Goal: Check status

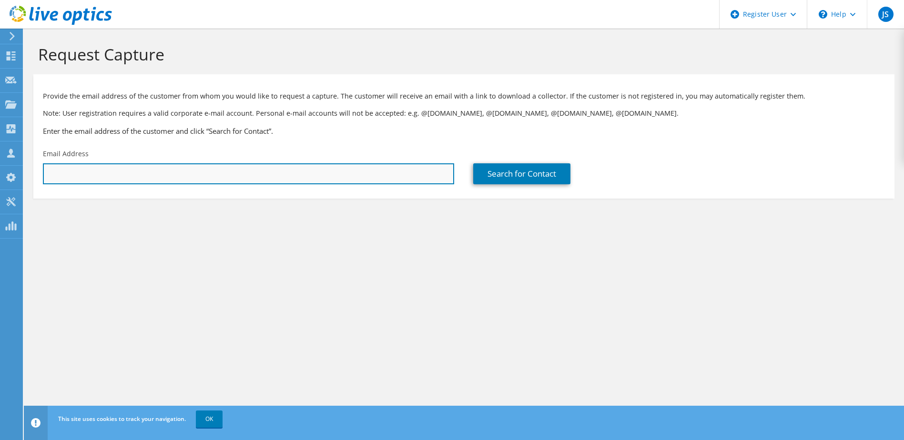
click at [334, 177] on input "text" at bounding box center [248, 173] width 411 height 21
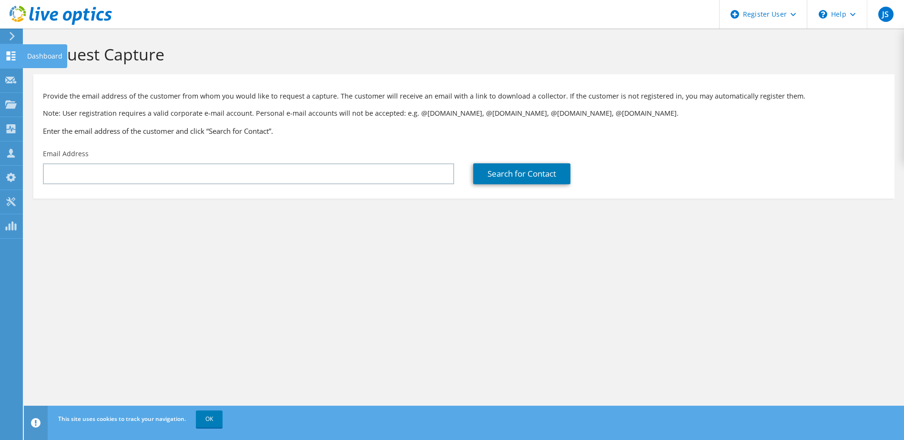
click at [15, 55] on icon at bounding box center [10, 55] width 11 height 9
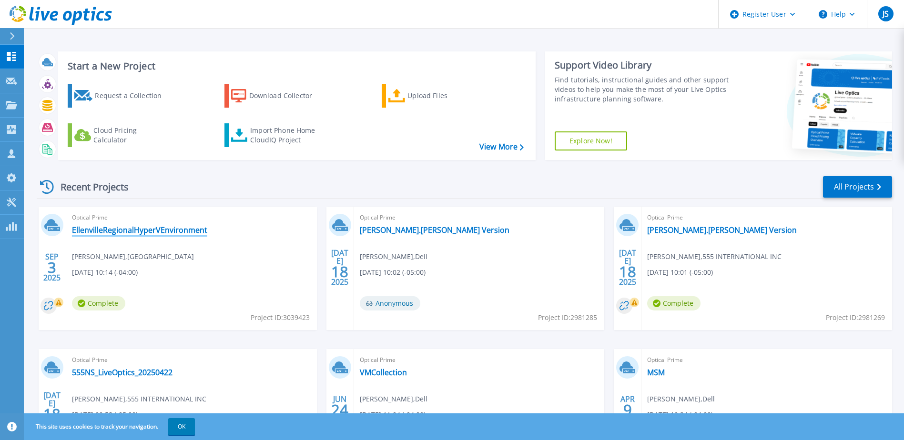
click at [157, 232] on link "EllenvilleRegionalHyperVEnvironment" at bounding box center [139, 230] width 135 height 10
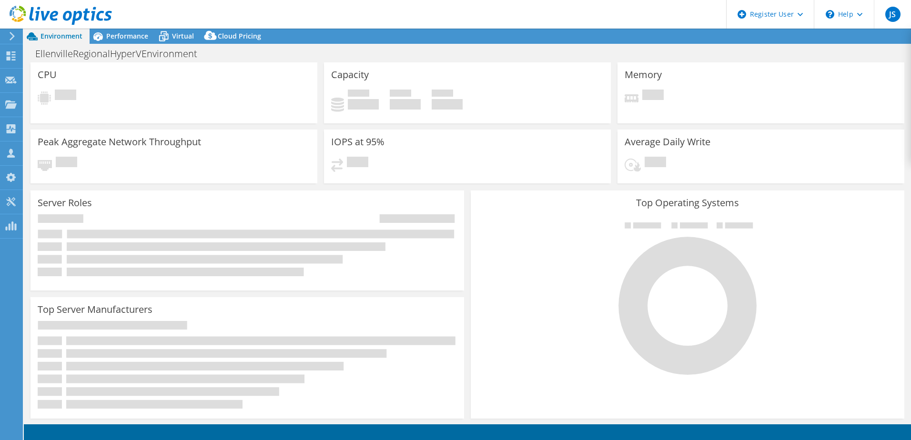
select select "USEast"
select select "USD"
